Goal: Transaction & Acquisition: Purchase product/service

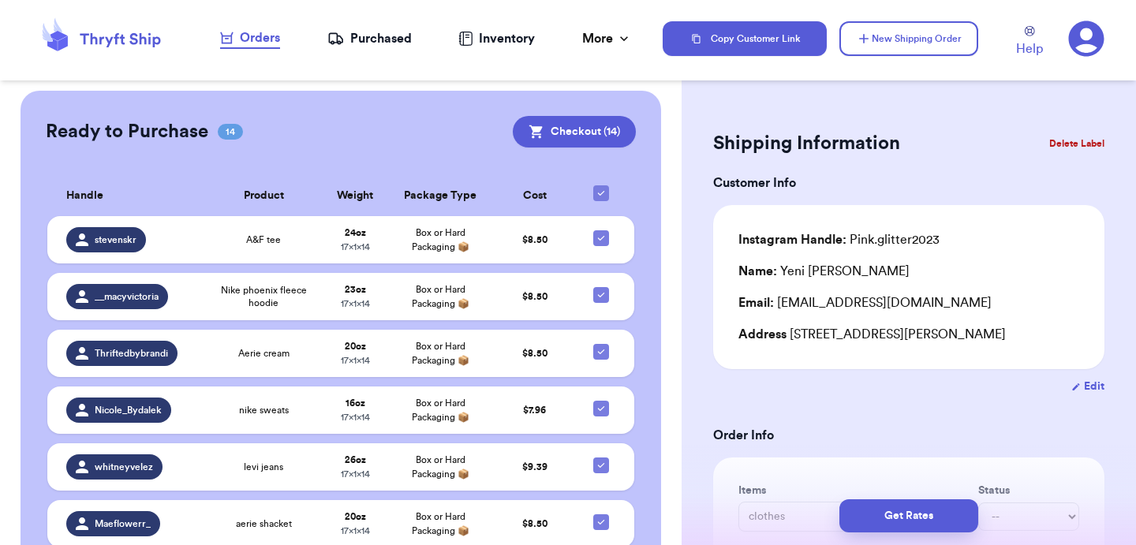
scroll to position [374, 0]
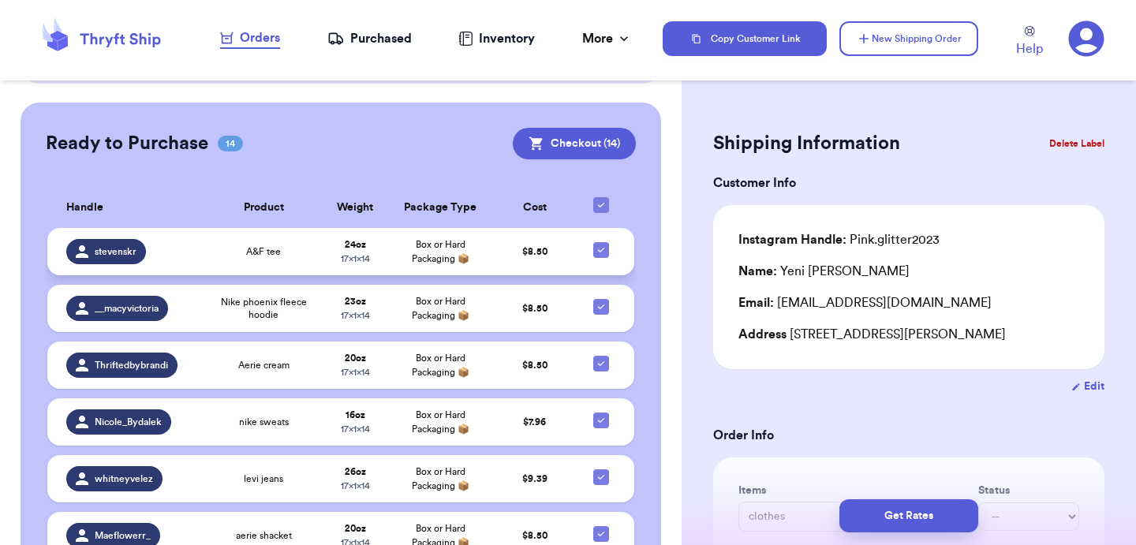
click at [406, 233] on td "Box or Hard Packaging 📦" at bounding box center [440, 251] width 103 height 47
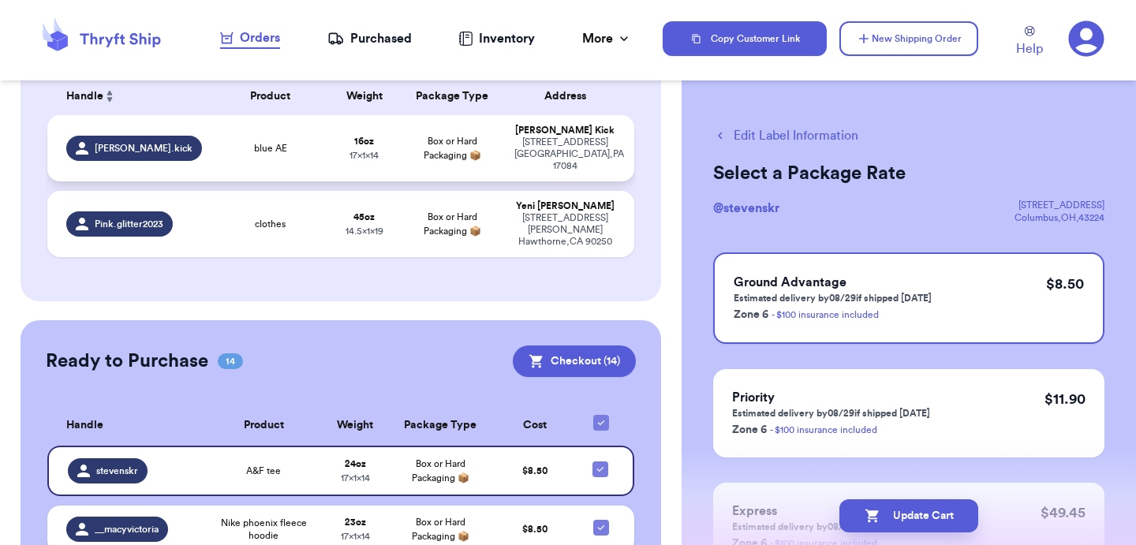
scroll to position [154, 0]
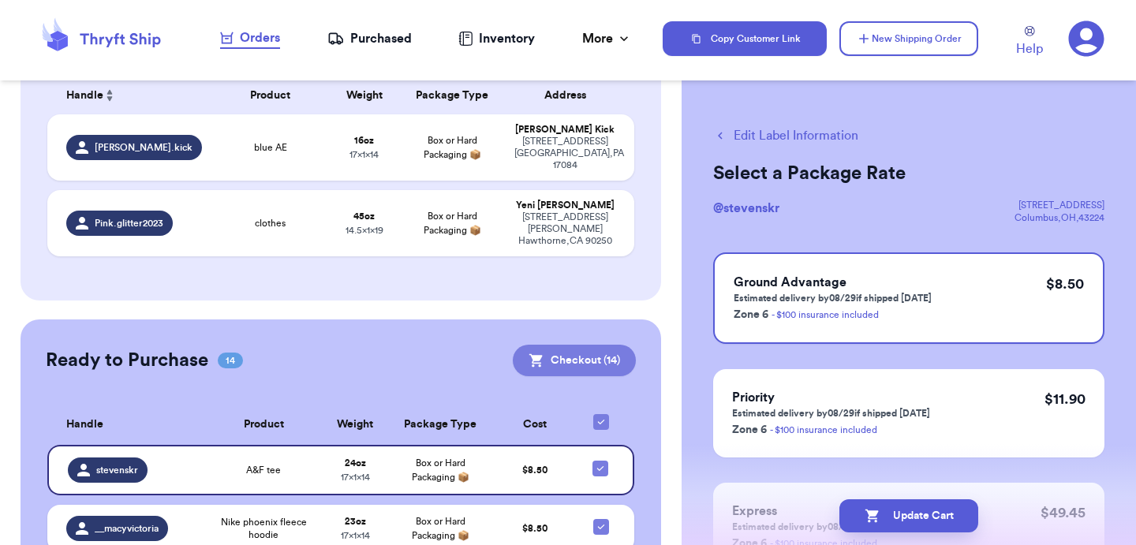
click at [596, 345] on button "Checkout ( 14 )" at bounding box center [574, 361] width 123 height 32
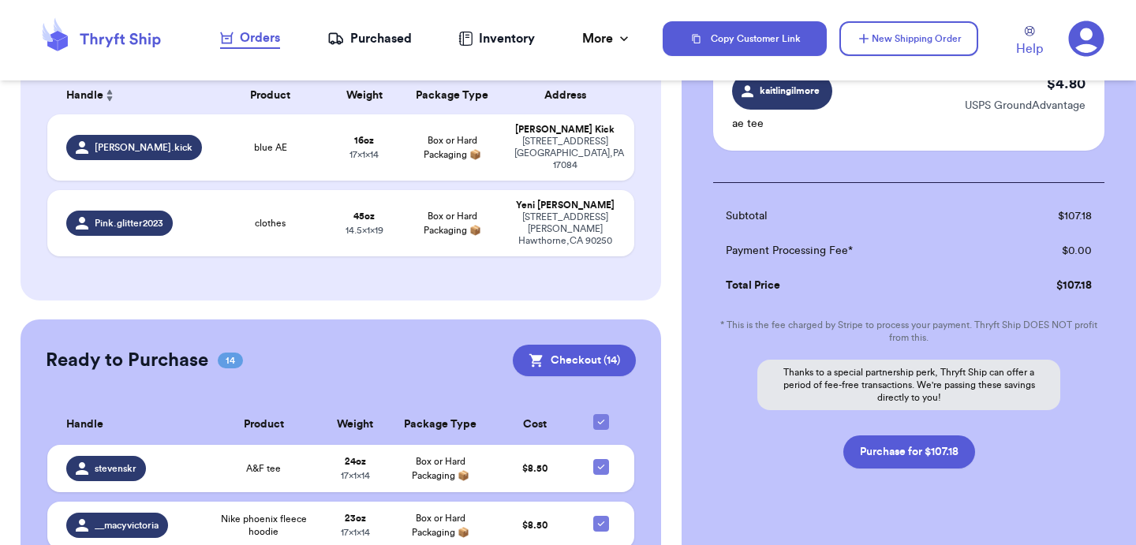
scroll to position [1568, 0]
click at [909, 451] on button "Purchase for $107.18" at bounding box center [909, 451] width 132 height 33
checkbox input "false"
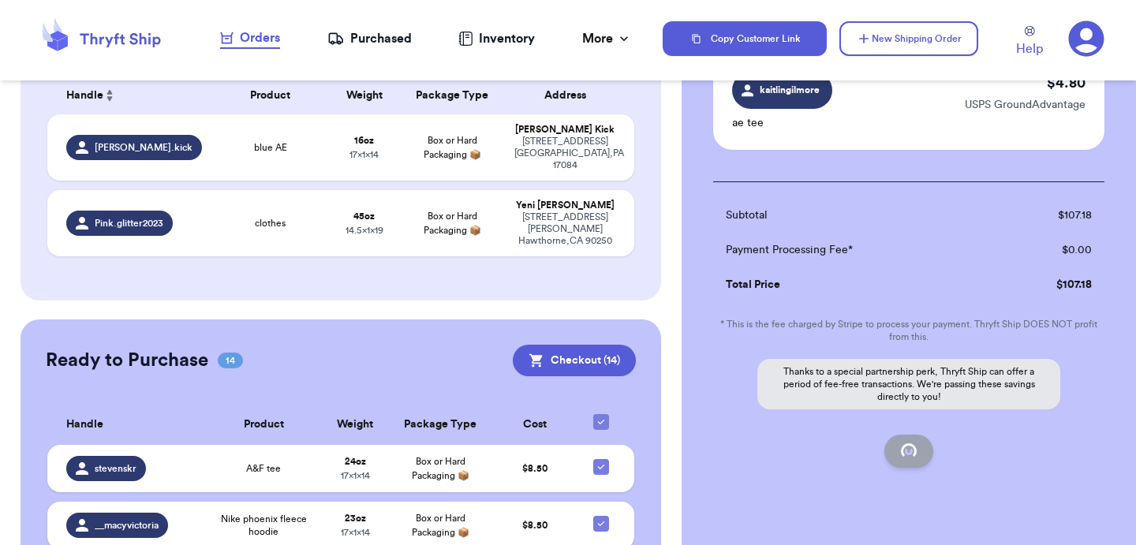
checkbox input "false"
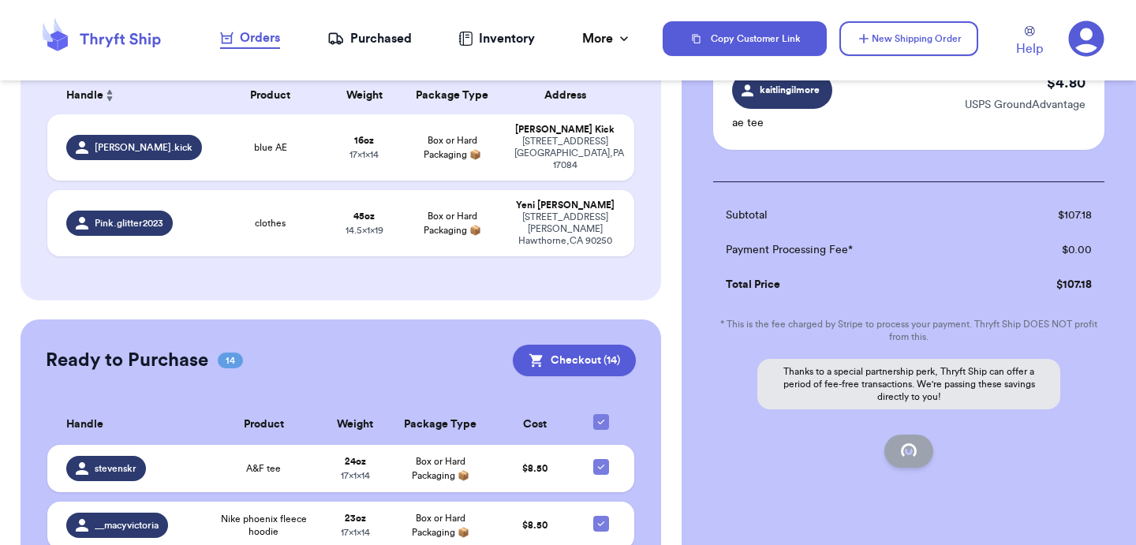
checkbox input "false"
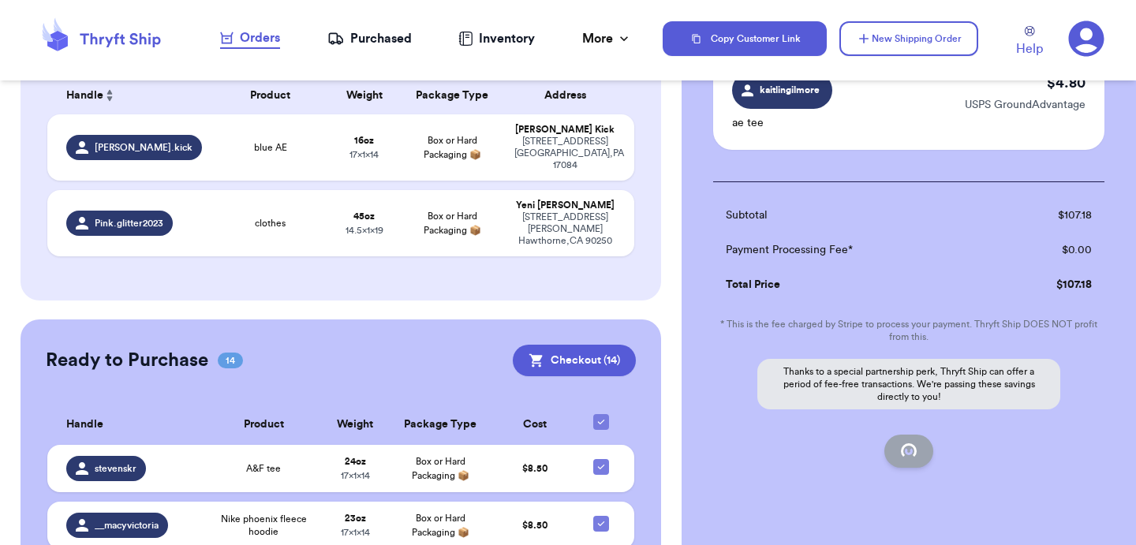
checkbox input "false"
checkbox input "true"
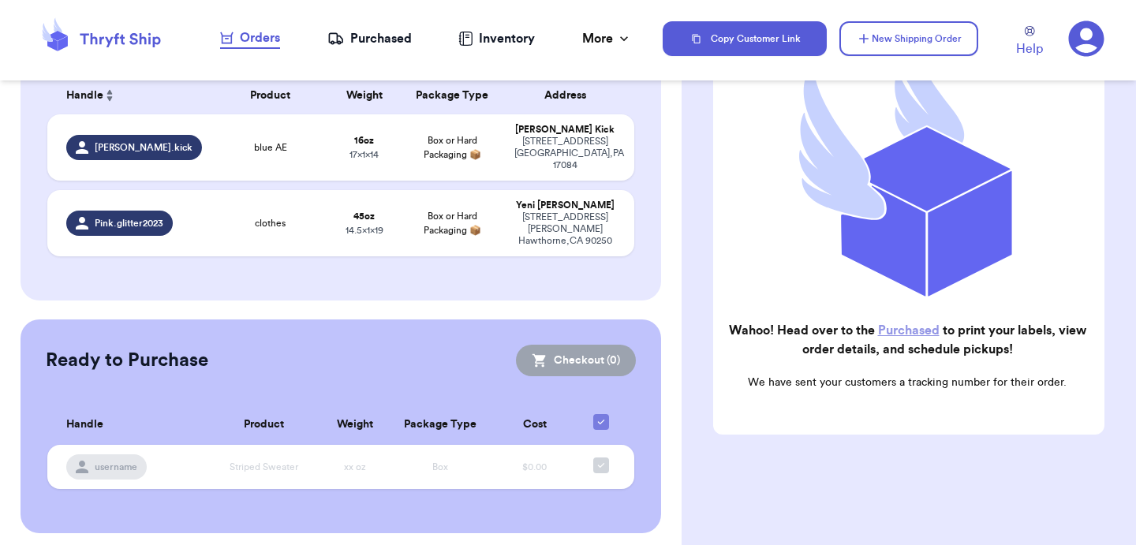
scroll to position [136, 0]
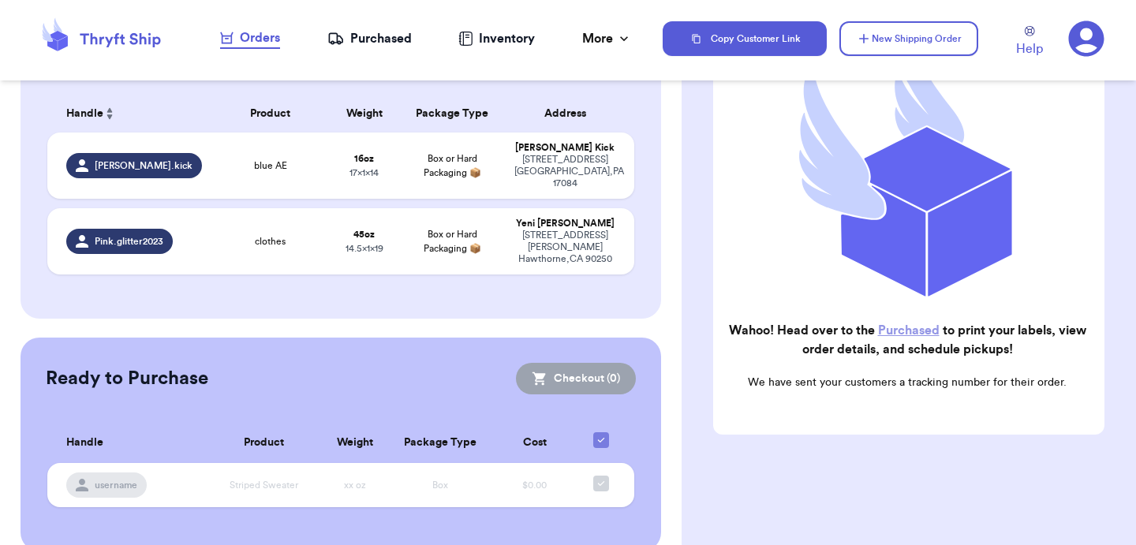
click at [376, 34] on div "Purchased" at bounding box center [369, 38] width 84 height 19
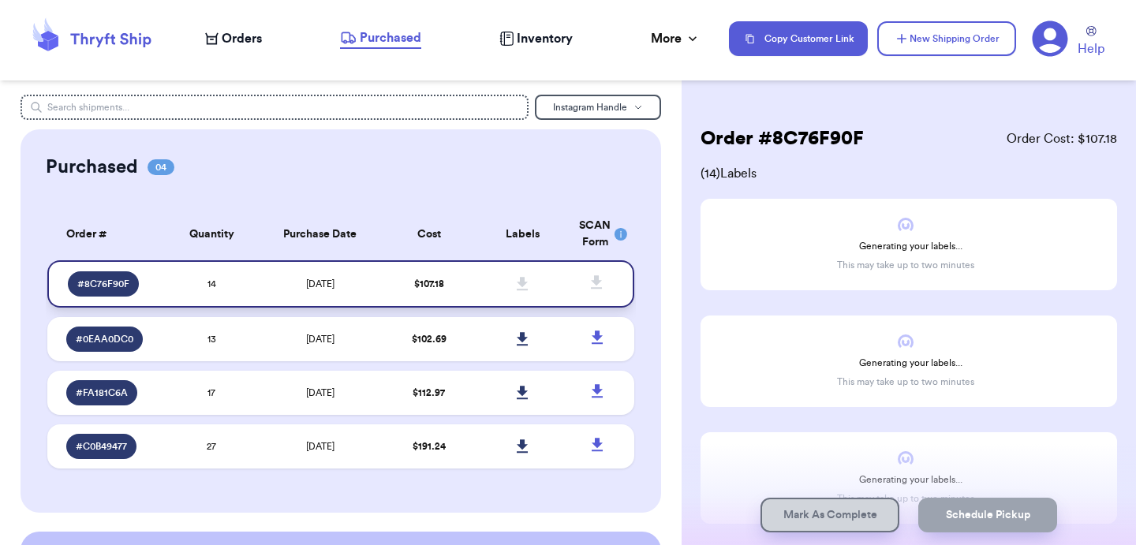
click at [316, 279] on span "[DATE]" at bounding box center [320, 283] width 28 height 9
click at [226, 33] on span "Orders" at bounding box center [242, 38] width 40 height 19
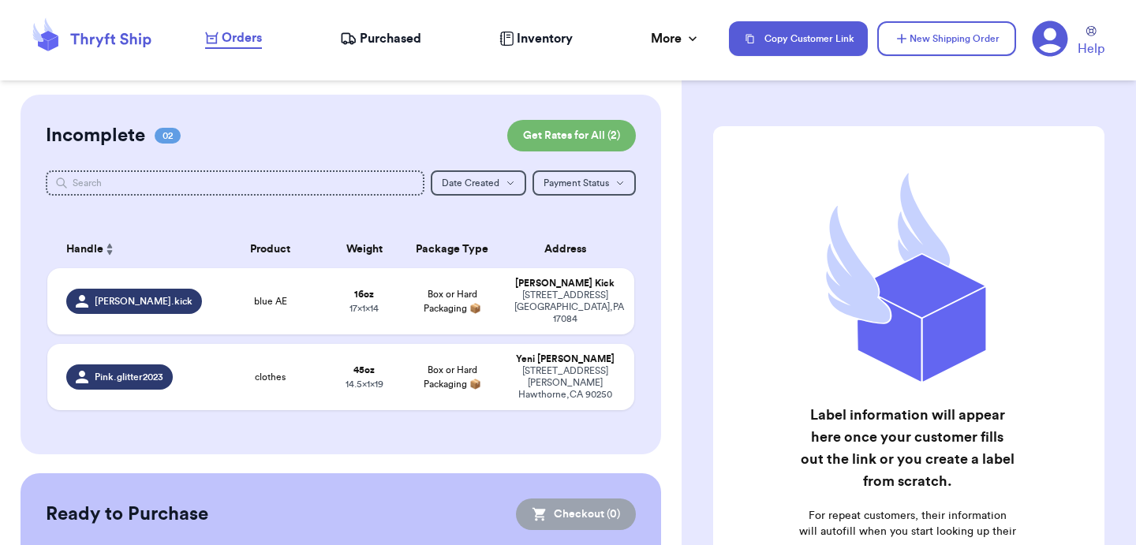
click at [391, 34] on span "Purchased" at bounding box center [391, 38] width 62 height 19
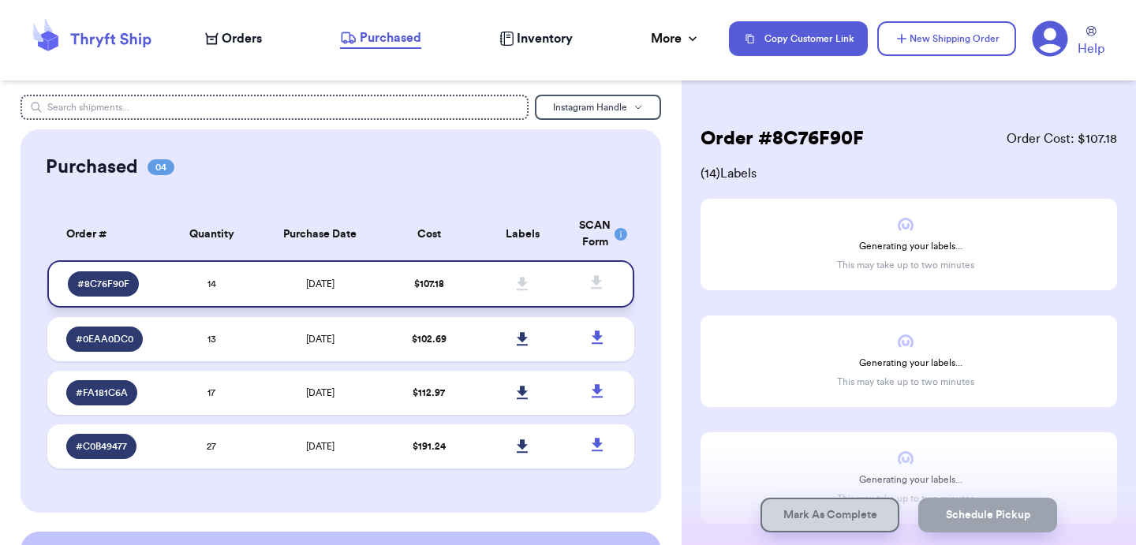
click at [385, 288] on td "$ 107.18" at bounding box center [429, 283] width 94 height 47
